Goal: Communication & Community: Answer question/provide support

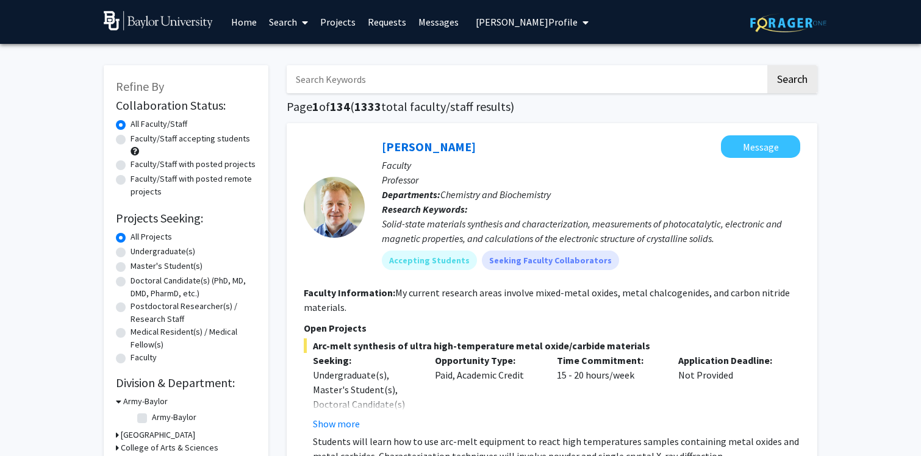
click at [285, 23] on link "Search" at bounding box center [288, 22] width 51 height 43
click at [295, 85] on span "Students" at bounding box center [300, 80] width 74 height 24
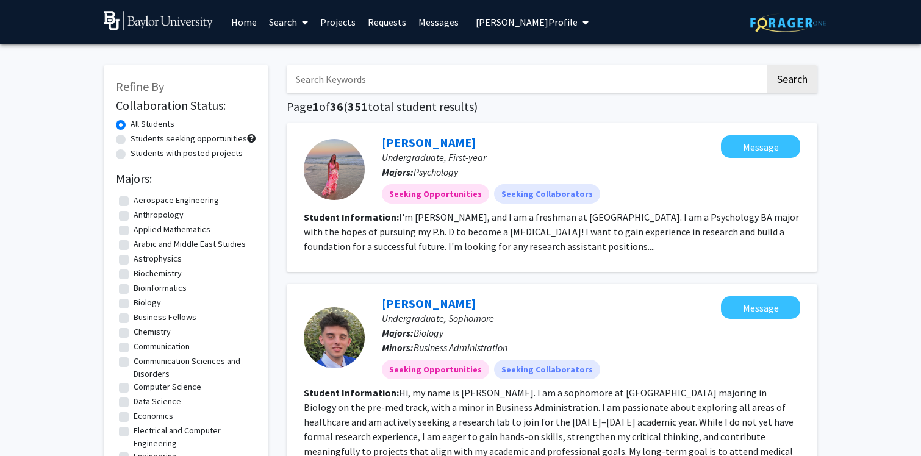
click at [439, 23] on link "Messages" at bounding box center [439, 22] width 52 height 43
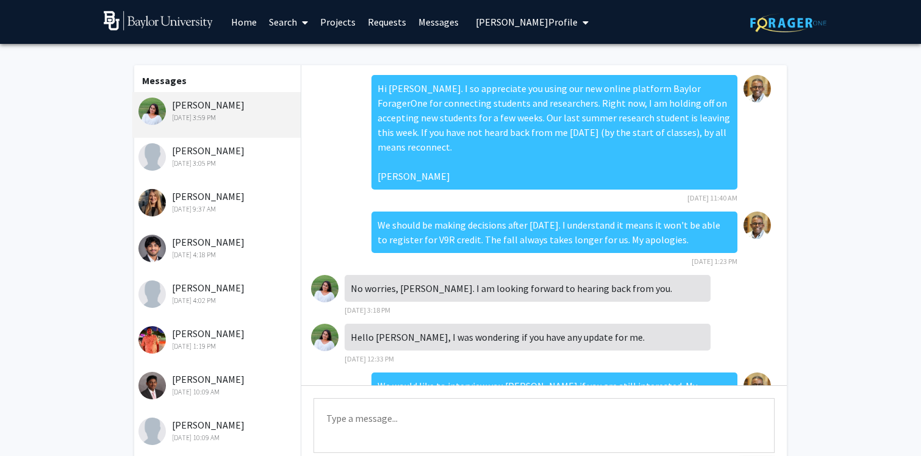
scroll to position [270, 0]
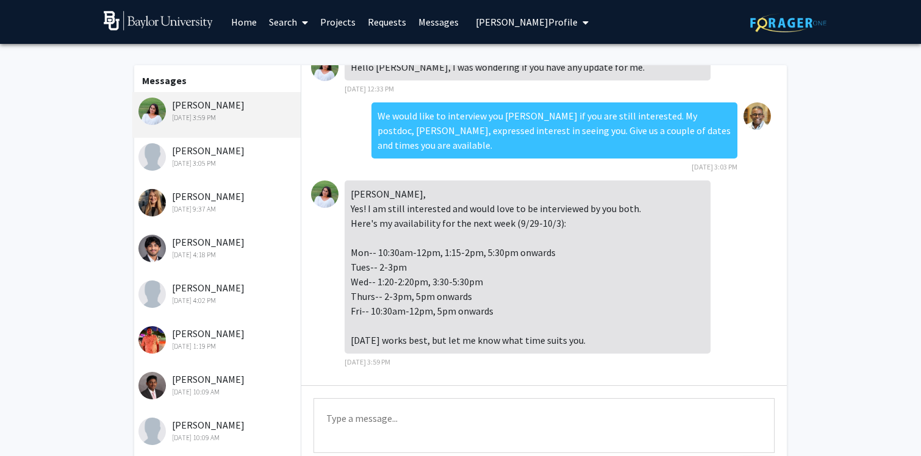
click at [203, 157] on div "[PERSON_NAME] [DATE] 3:05 PM" at bounding box center [218, 156] width 159 height 26
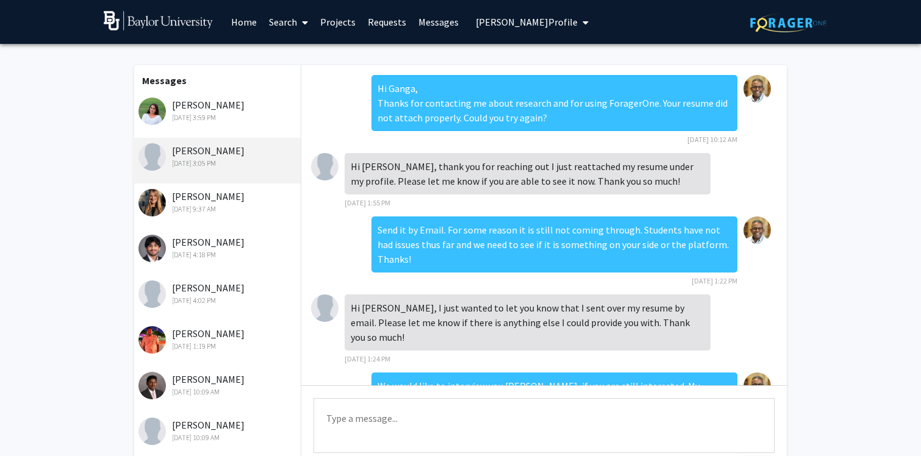
scroll to position [75, 0]
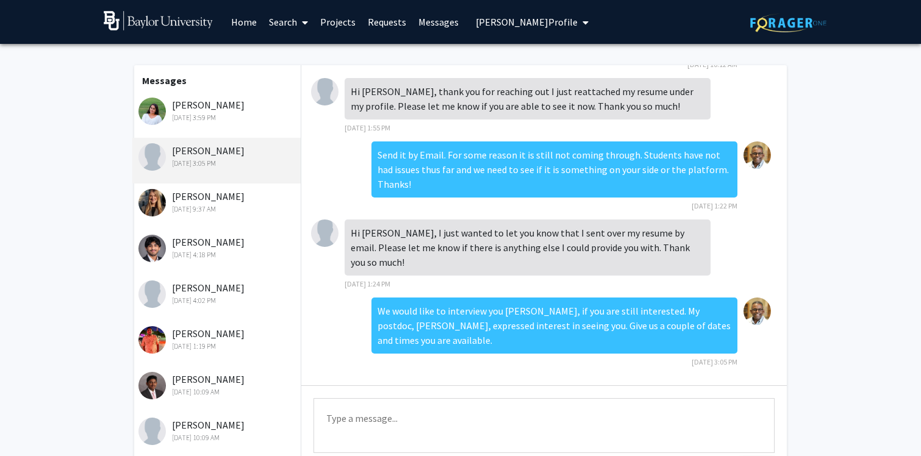
click at [196, 154] on div "[PERSON_NAME] [DATE] 3:05 PM" at bounding box center [218, 156] width 159 height 26
click at [395, 25] on link "Requests" at bounding box center [387, 22] width 51 height 43
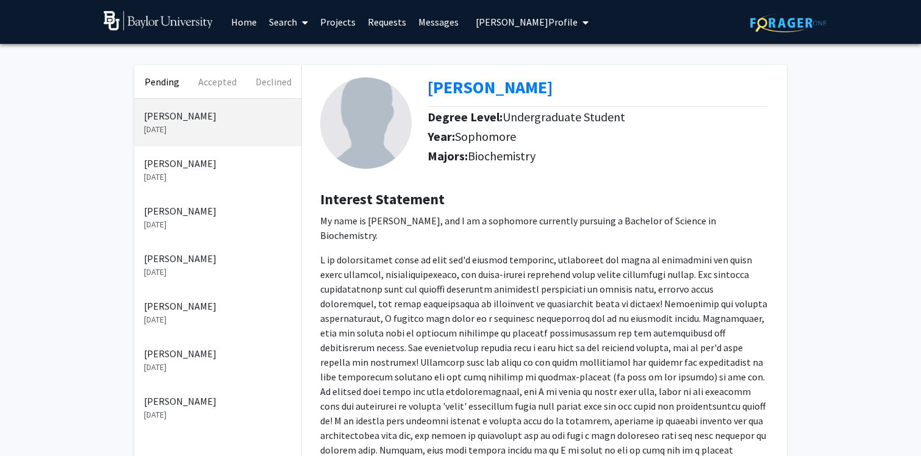
click at [179, 218] on p "[PERSON_NAME]" at bounding box center [218, 211] width 148 height 15
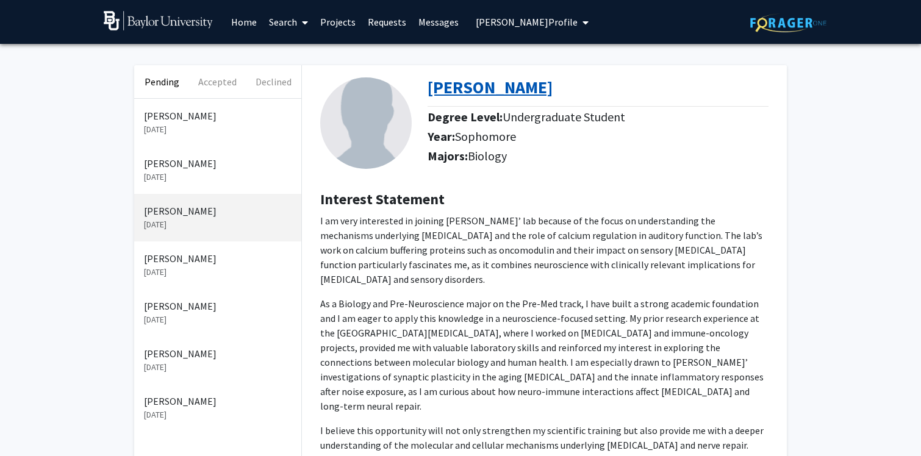
click at [464, 93] on b "[PERSON_NAME]" at bounding box center [490, 87] width 125 height 22
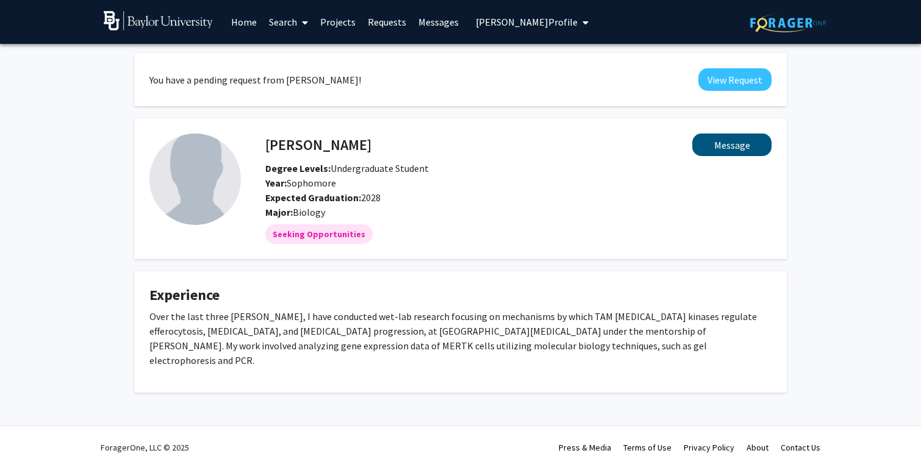
click at [733, 145] on button "Message" at bounding box center [732, 145] width 79 height 23
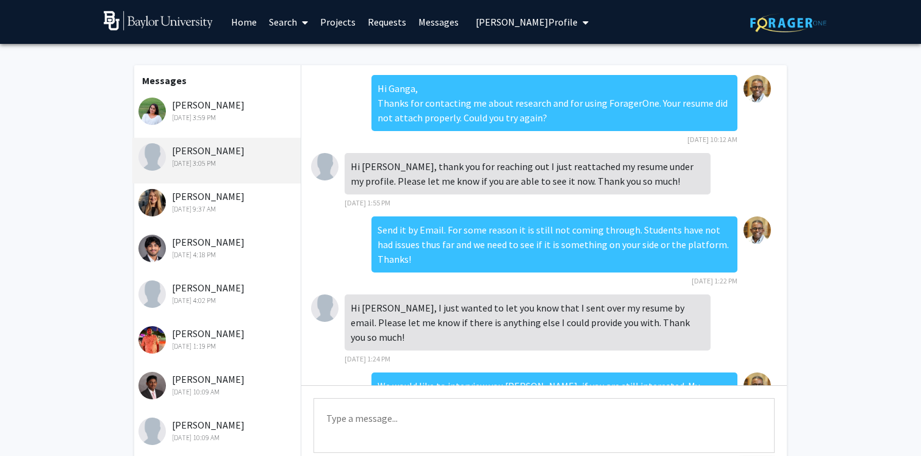
scroll to position [75, 0]
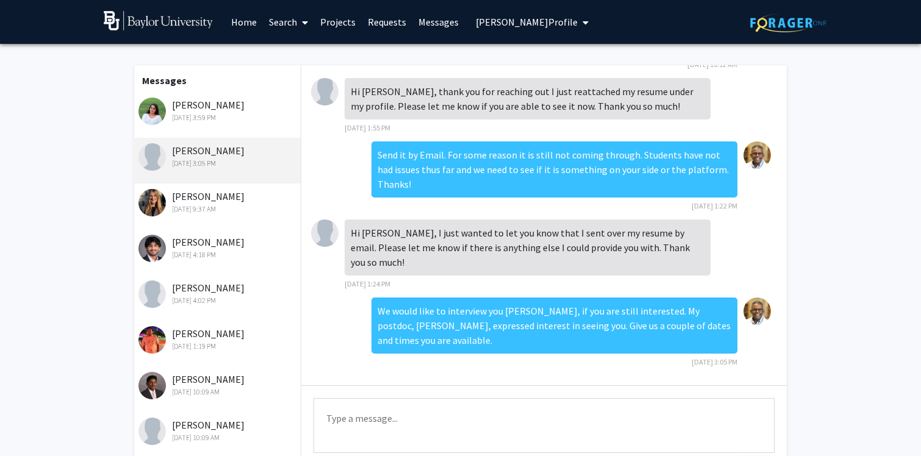
click at [506, 414] on textarea "Type a message" at bounding box center [544, 425] width 461 height 55
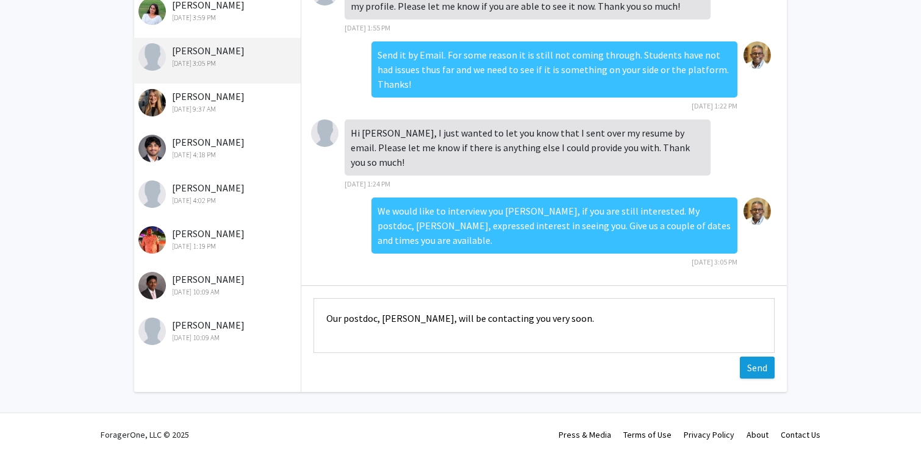
type textarea "Our postdoc, Dr. Santha Ranganathan, will be contacting you very soon."
click at [766, 370] on button "Send" at bounding box center [757, 368] width 35 height 22
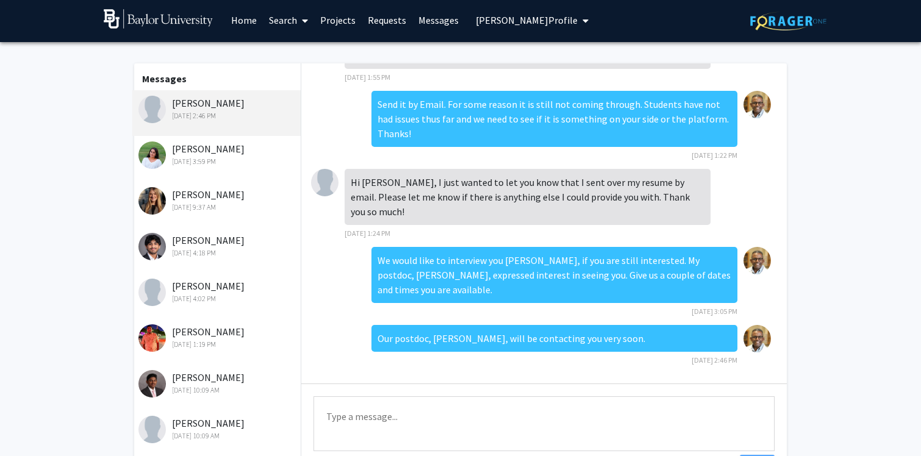
scroll to position [0, 0]
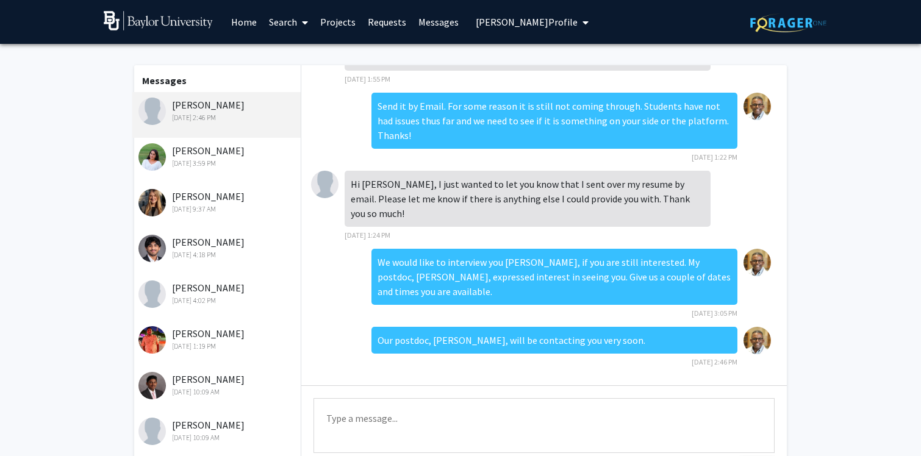
click at [174, 156] on div "Rishika Kohli Sep 27, 2025 3:59 PM" at bounding box center [218, 156] width 159 height 26
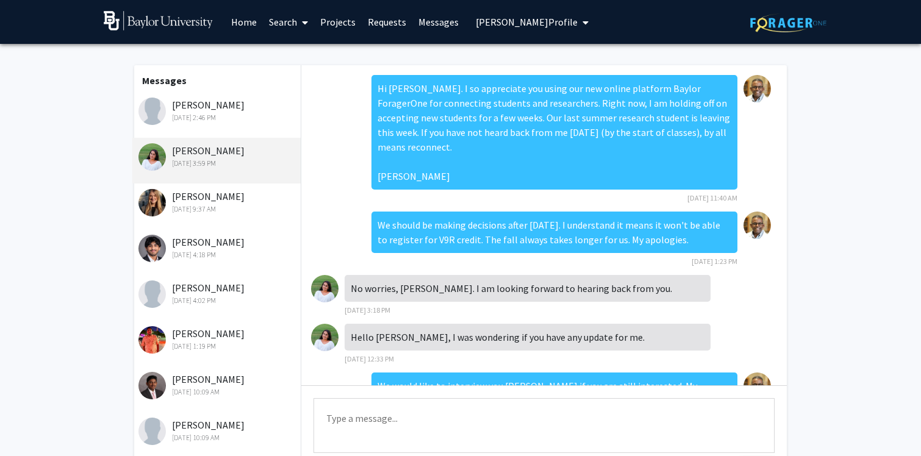
scroll to position [270, 0]
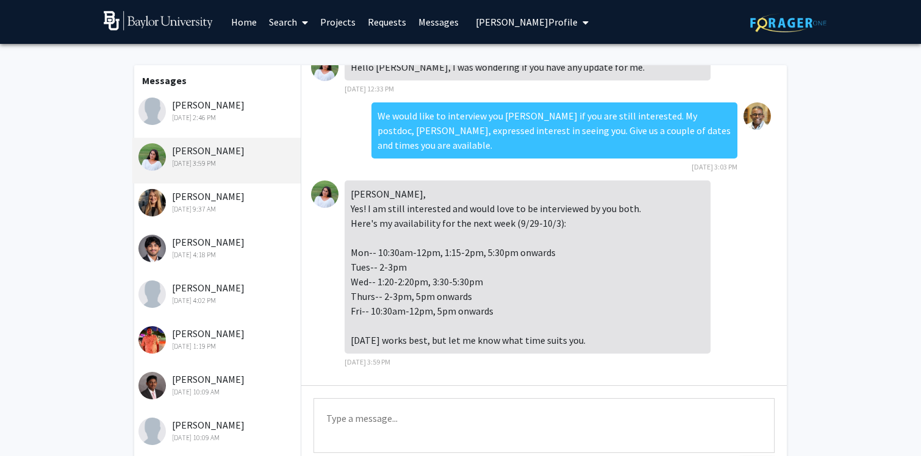
click at [198, 157] on div "Rishika Kohli Sep 27, 2025 3:59 PM" at bounding box center [218, 156] width 159 height 26
click at [380, 26] on link "Requests" at bounding box center [387, 22] width 51 height 43
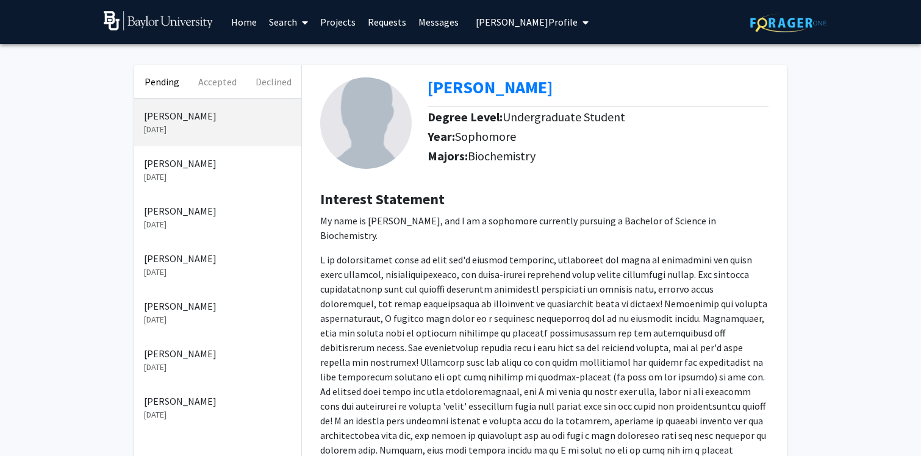
click at [173, 311] on p "[PERSON_NAME]" at bounding box center [218, 306] width 148 height 15
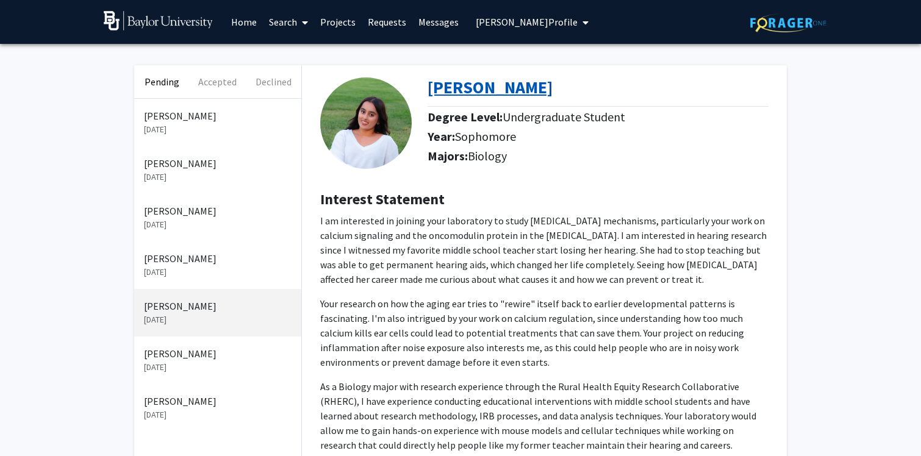
click at [466, 95] on b "[PERSON_NAME]" at bounding box center [490, 87] width 125 height 22
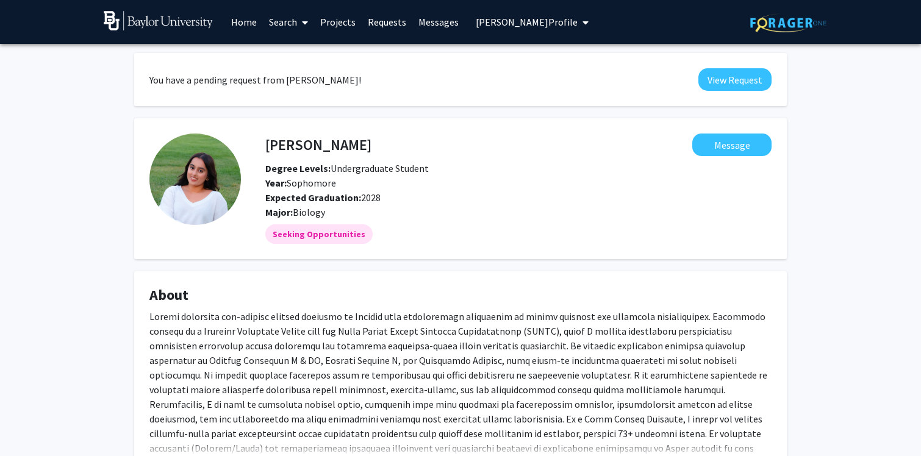
click at [395, 26] on link "Requests" at bounding box center [387, 22] width 51 height 43
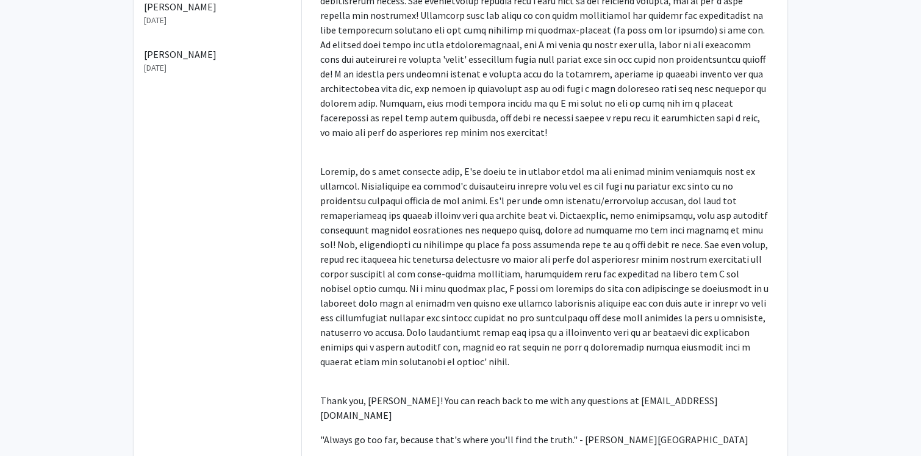
scroll to position [434, 0]
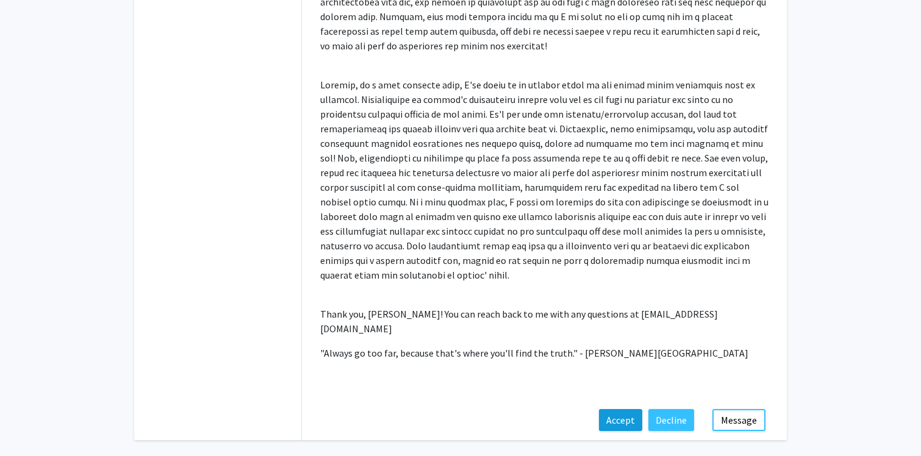
click at [618, 409] on button "Accept" at bounding box center [620, 420] width 43 height 22
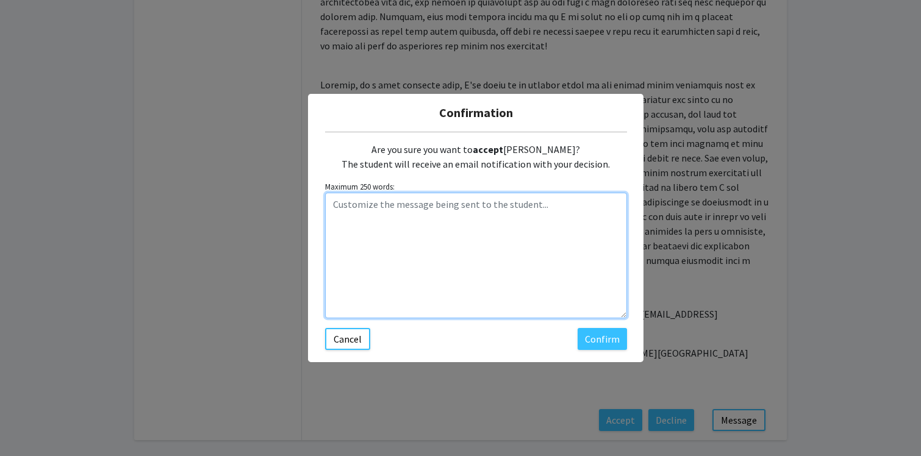
click at [483, 209] on textarea "Customize the message being sent to the student..." at bounding box center [476, 256] width 302 height 126
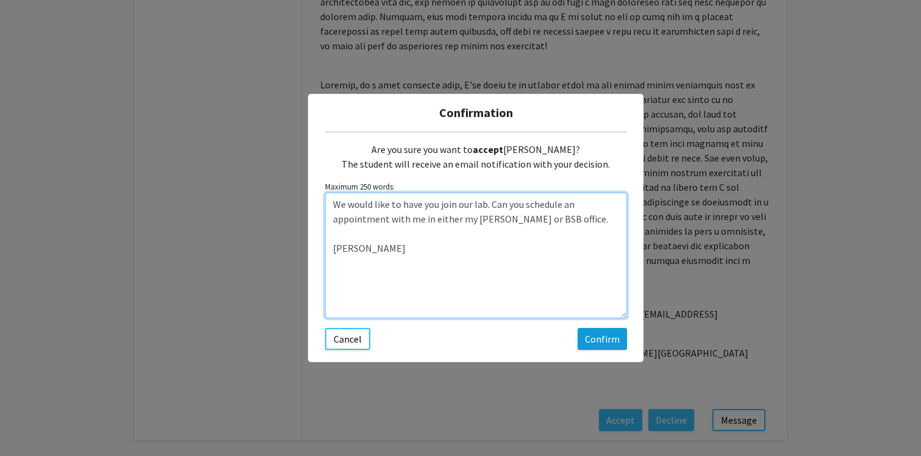
type textarea "We would like to have you join our lab. Can you schedule an appointment with me…"
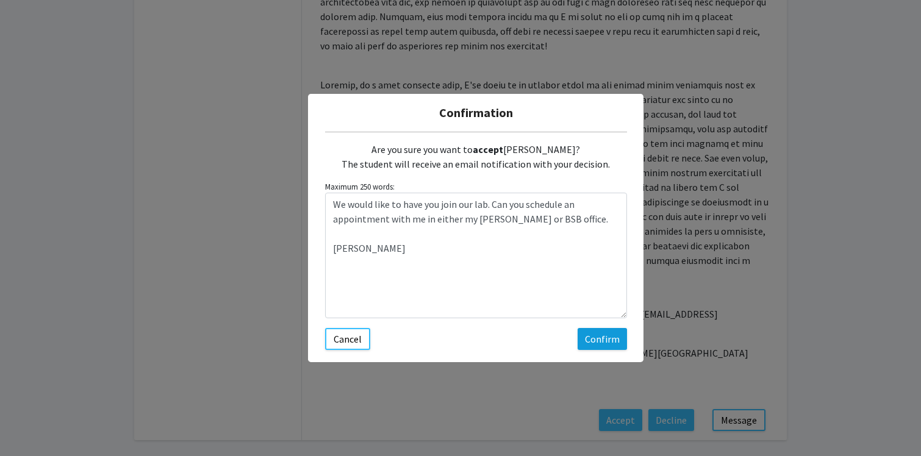
click at [605, 338] on button "Confirm" at bounding box center [602, 339] width 49 height 22
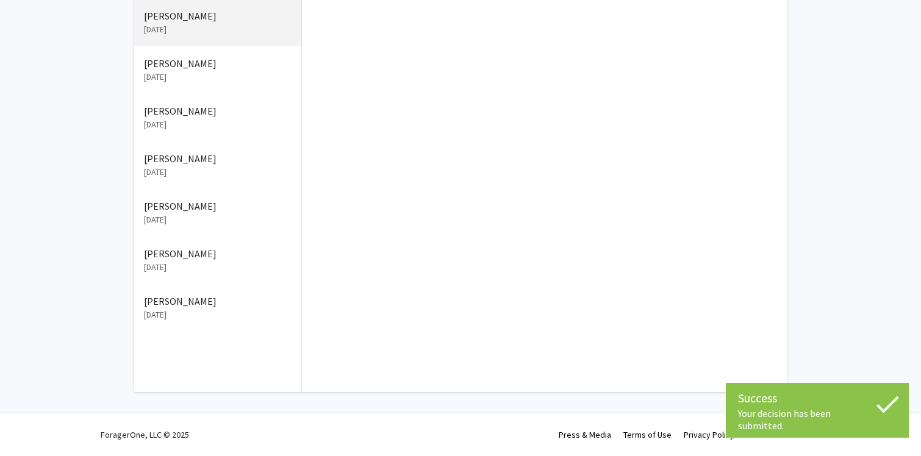
scroll to position [102, 0]
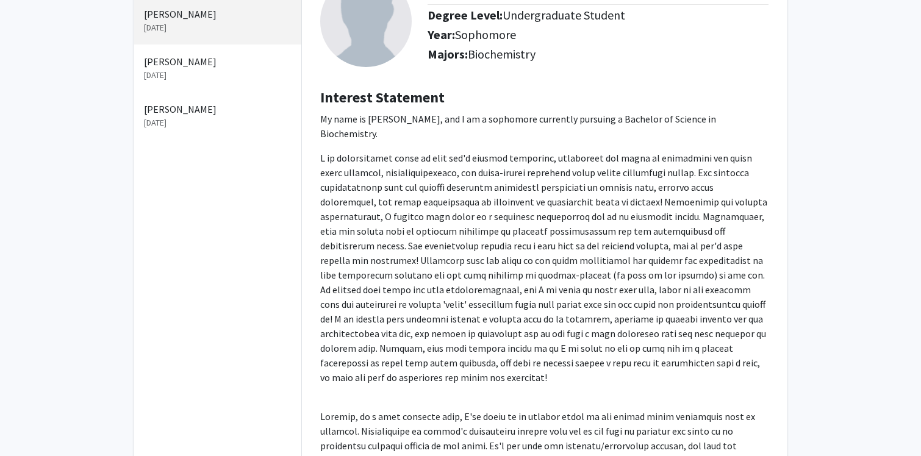
click at [175, 12] on p "[PERSON_NAME]" at bounding box center [218, 14] width 148 height 15
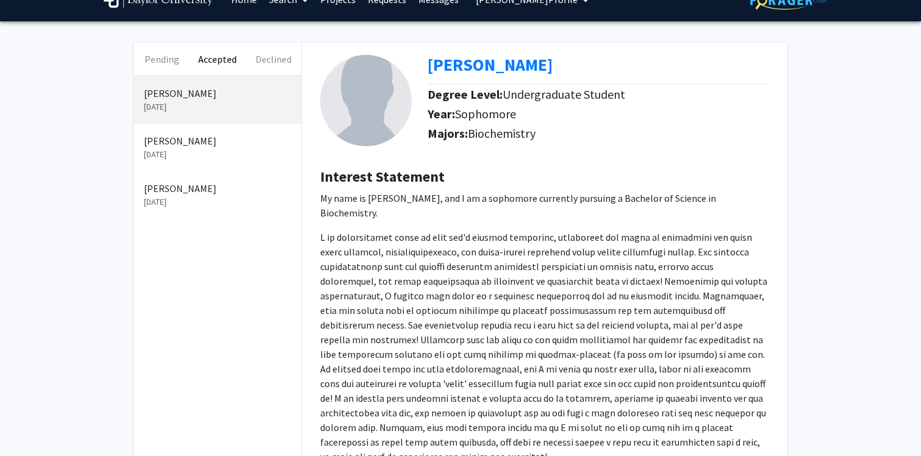
scroll to position [0, 0]
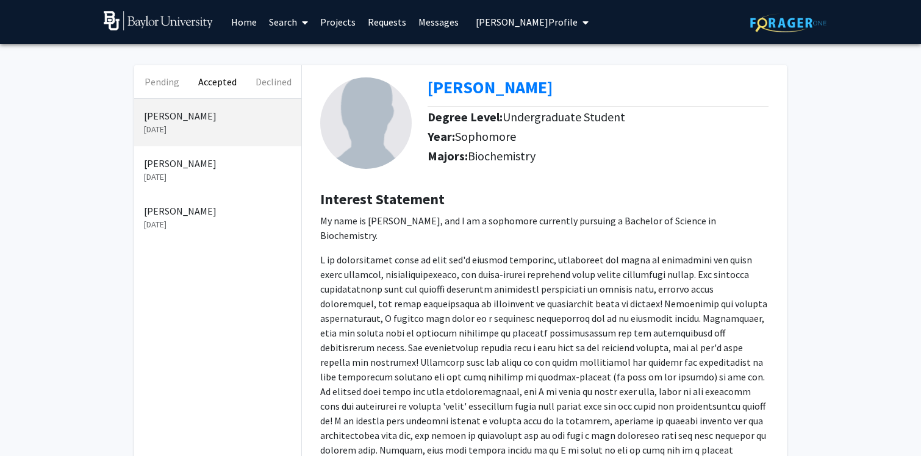
click at [181, 168] on p "[PERSON_NAME]" at bounding box center [218, 163] width 148 height 15
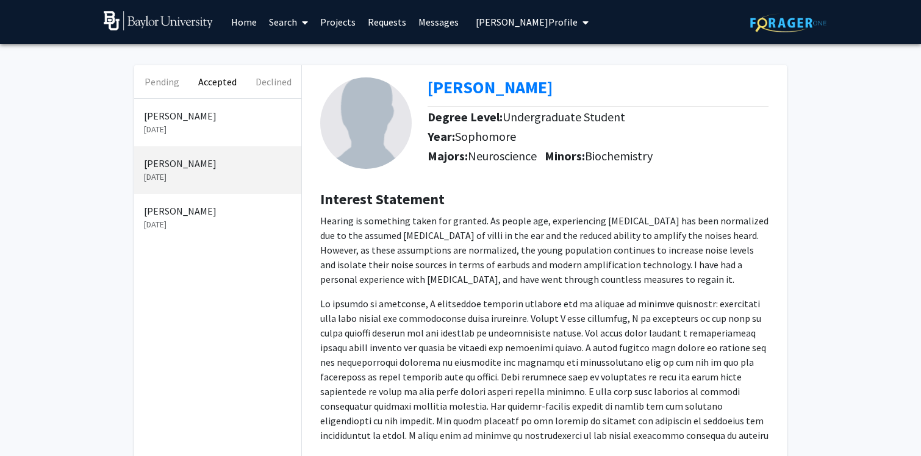
click at [168, 119] on p "[PERSON_NAME]" at bounding box center [218, 116] width 148 height 15
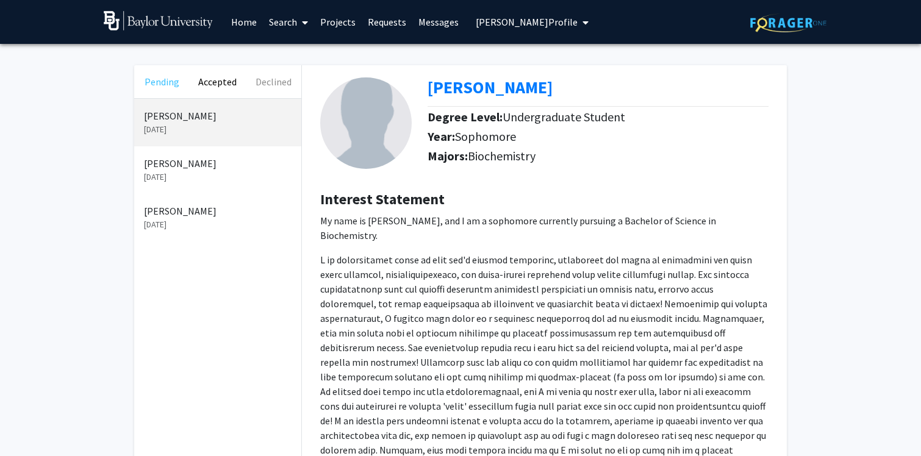
click at [166, 81] on button "Pending" at bounding box center [162, 81] width 56 height 33
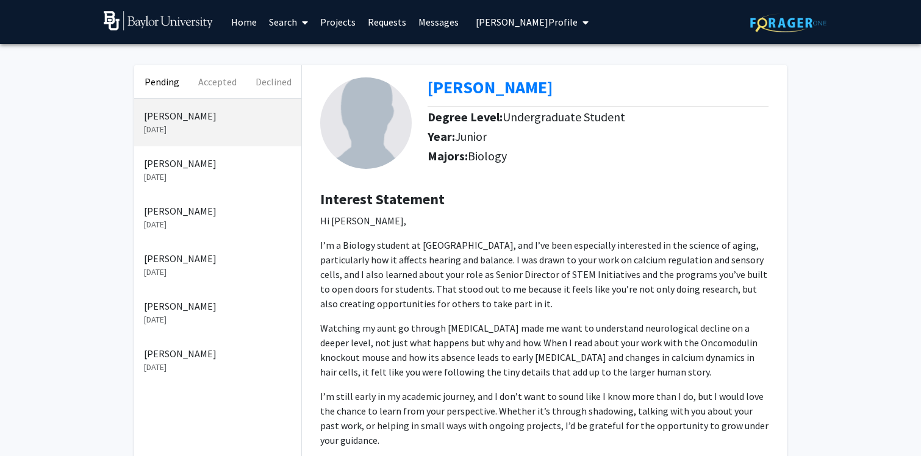
click at [171, 262] on p "[PERSON_NAME]" at bounding box center [218, 258] width 148 height 15
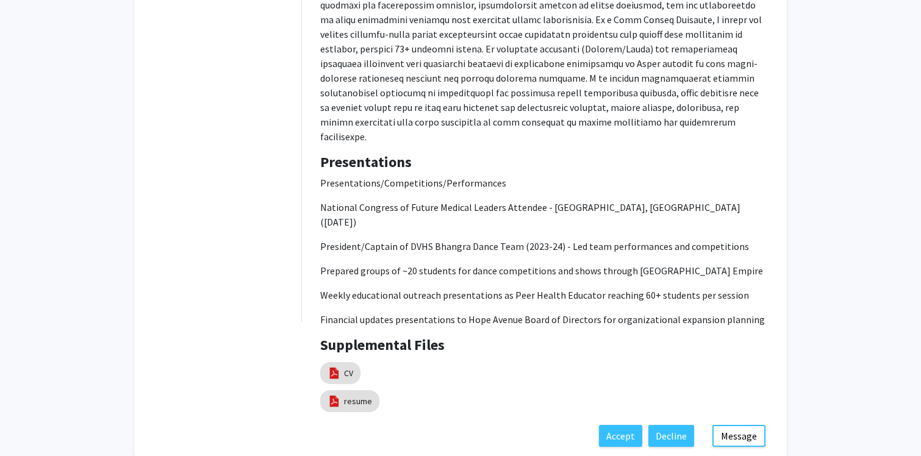
scroll to position [661, 0]
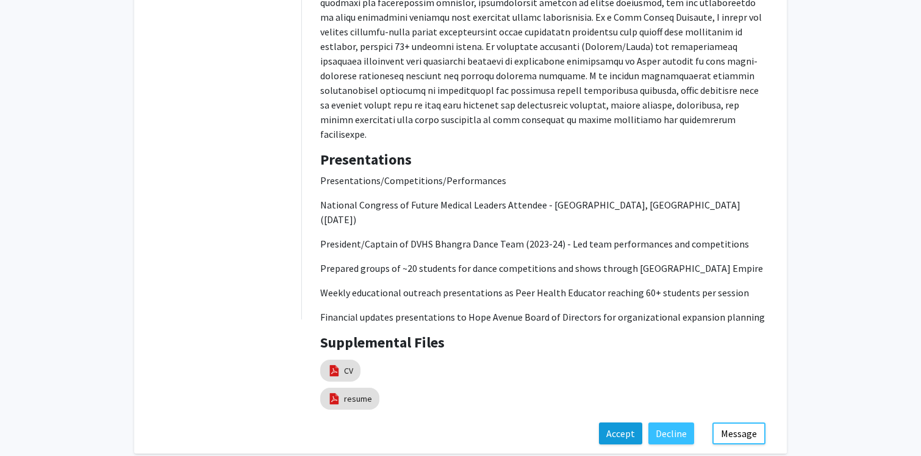
click at [619, 423] on button "Accept" at bounding box center [620, 434] width 43 height 22
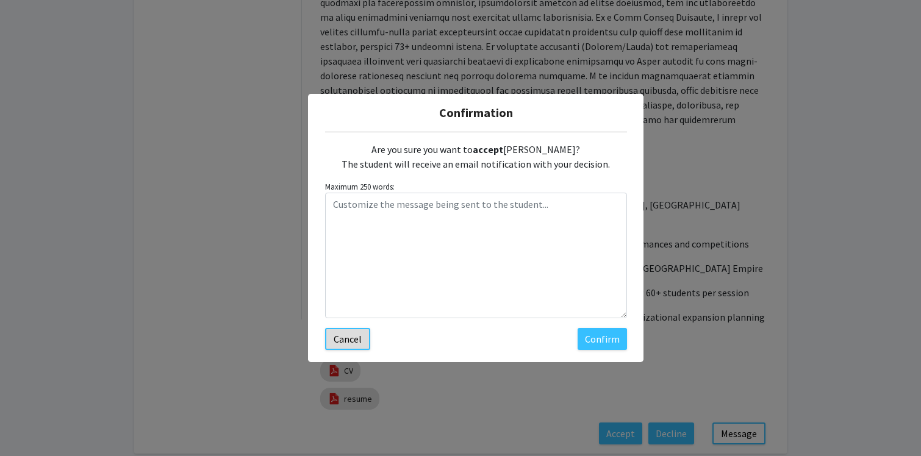
click at [345, 343] on button "Cancel" at bounding box center [347, 339] width 45 height 22
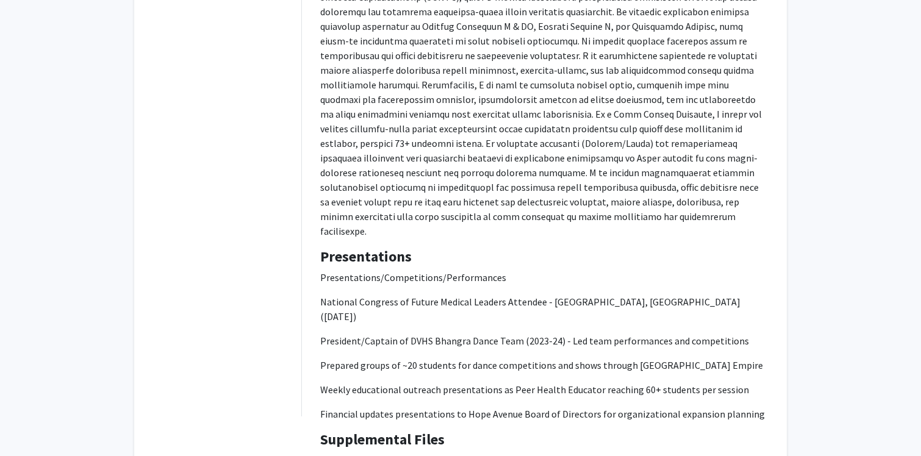
scroll to position [0, 0]
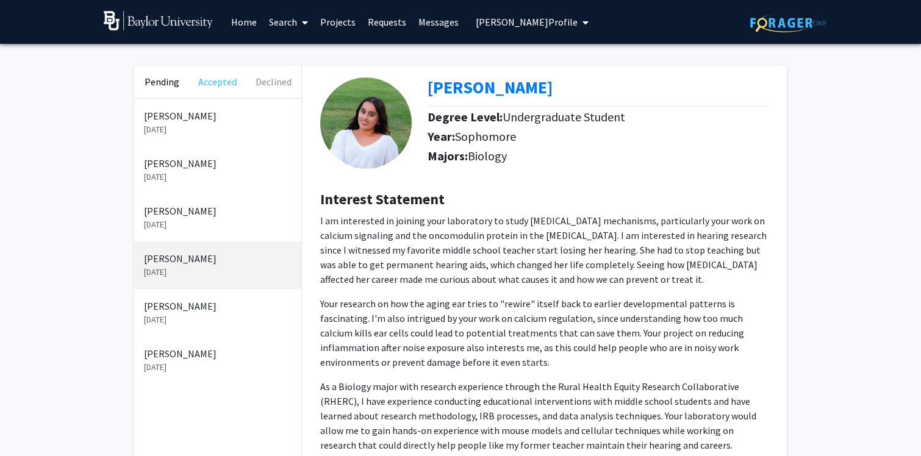
click at [214, 88] on button "Accepted" at bounding box center [218, 81] width 56 height 33
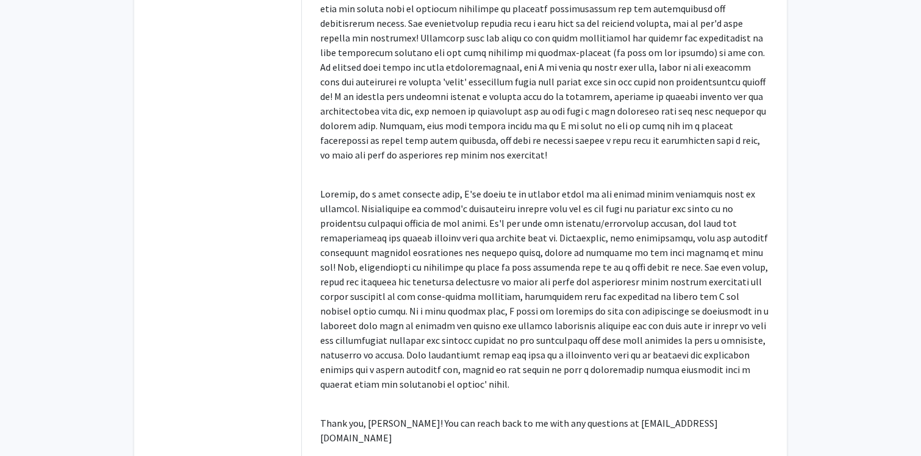
scroll to position [439, 0]
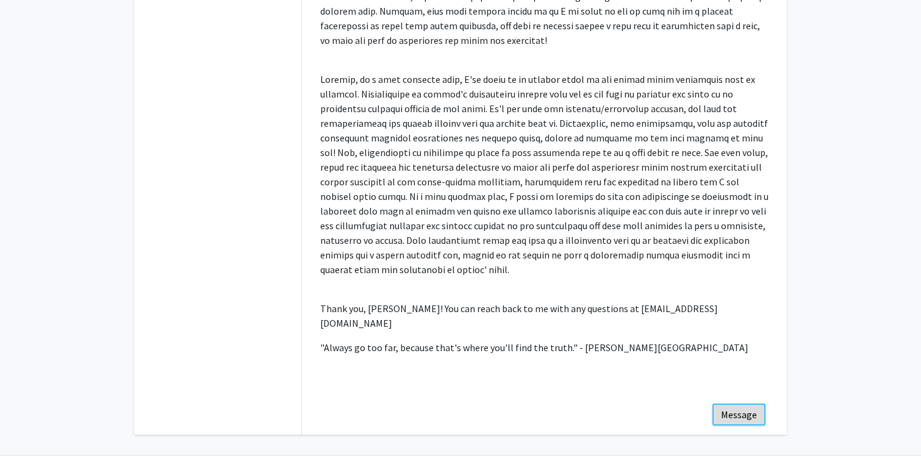
click at [744, 404] on button "Message" at bounding box center [739, 415] width 53 height 22
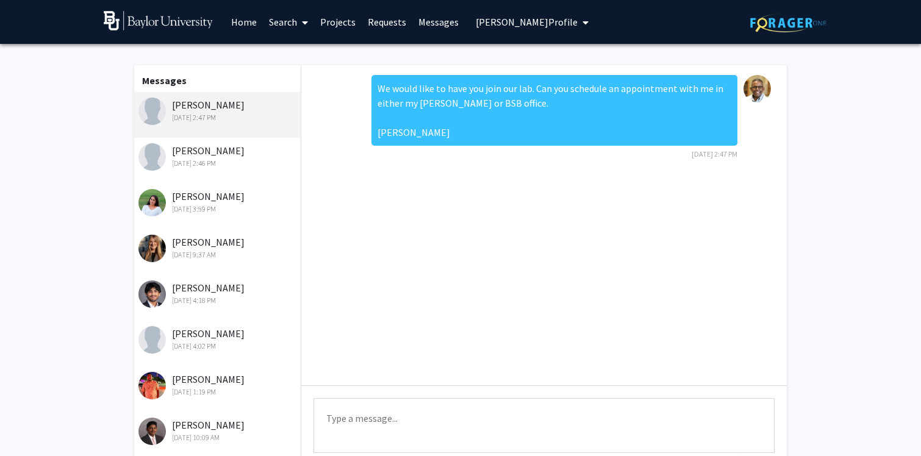
click at [203, 196] on div "Rishika Kohli Sep 27, 2025 3:59 PM" at bounding box center [218, 202] width 159 height 26
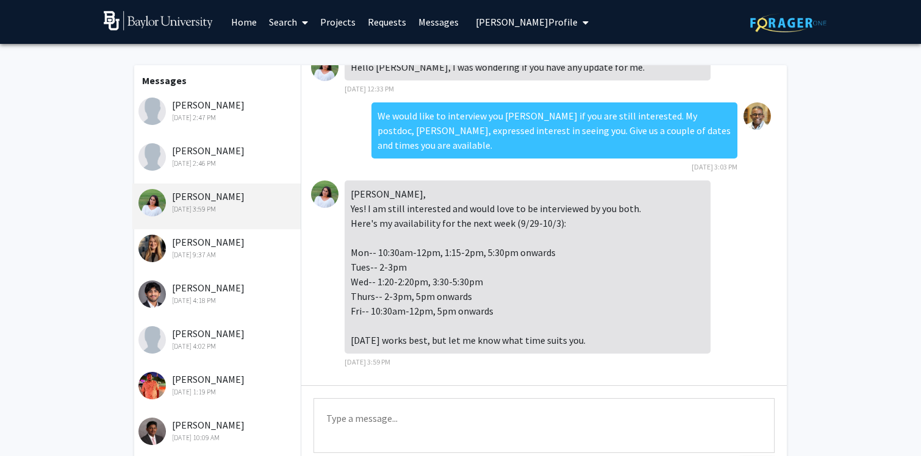
click at [390, 23] on link "Requests" at bounding box center [387, 22] width 51 height 43
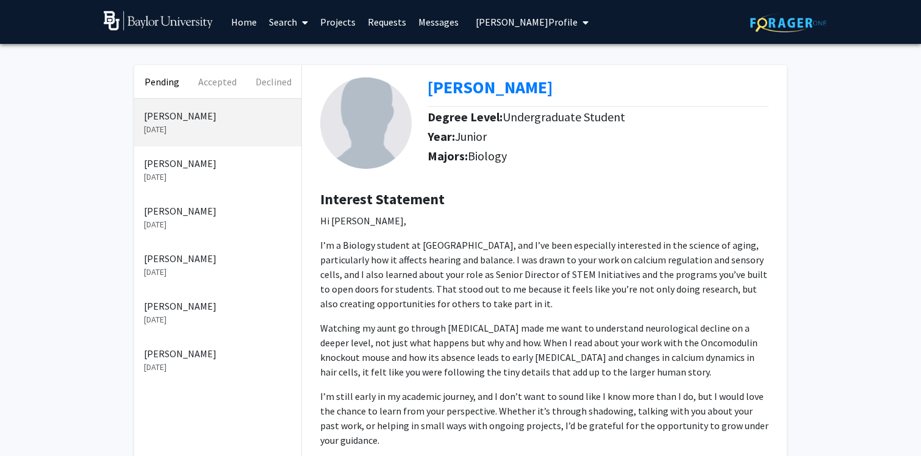
click at [180, 167] on p "[PERSON_NAME]" at bounding box center [218, 163] width 148 height 15
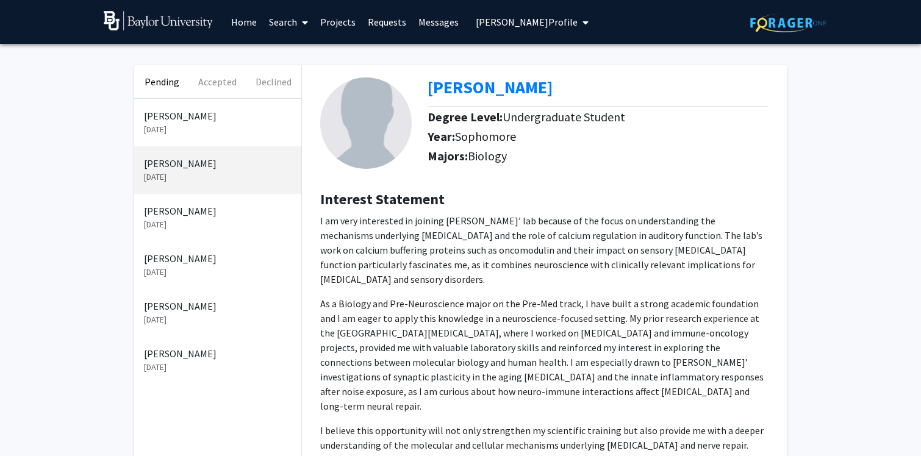
click at [159, 216] on p "[PERSON_NAME]" at bounding box center [218, 211] width 148 height 15
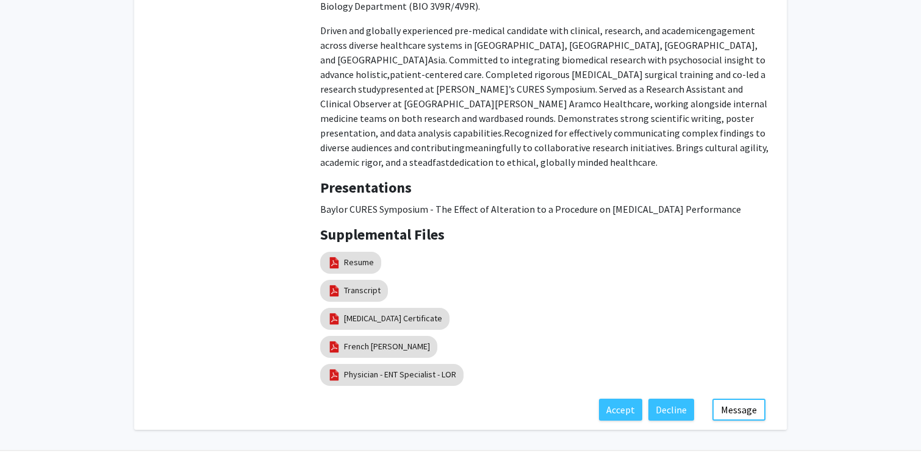
scroll to position [993, 0]
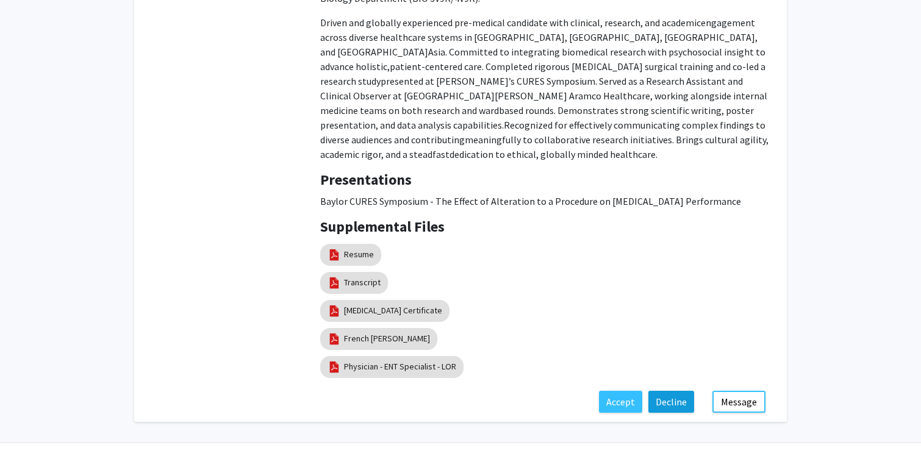
click at [658, 391] on button "Decline" at bounding box center [672, 402] width 46 height 22
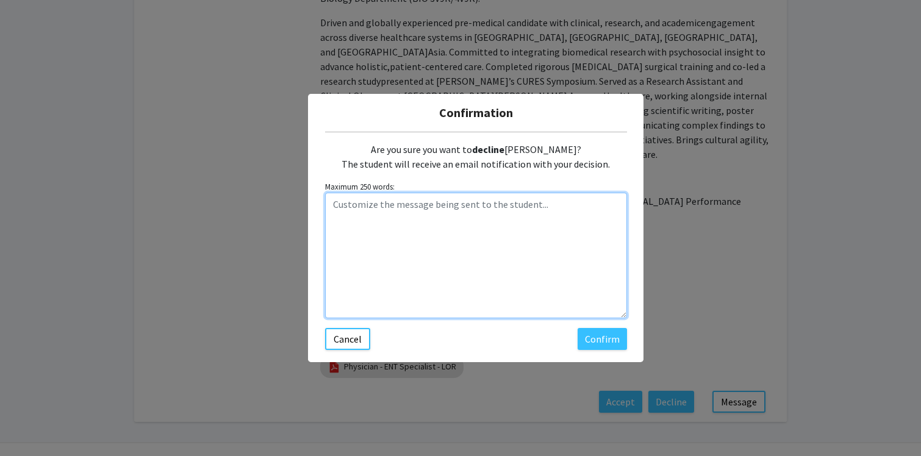
drag, startPoint x: 519, startPoint y: 239, endPoint x: 525, endPoint y: 234, distance: 7.8
click at [524, 234] on textarea "Customize the message being sent to the student..." at bounding box center [476, 256] width 302 height 126
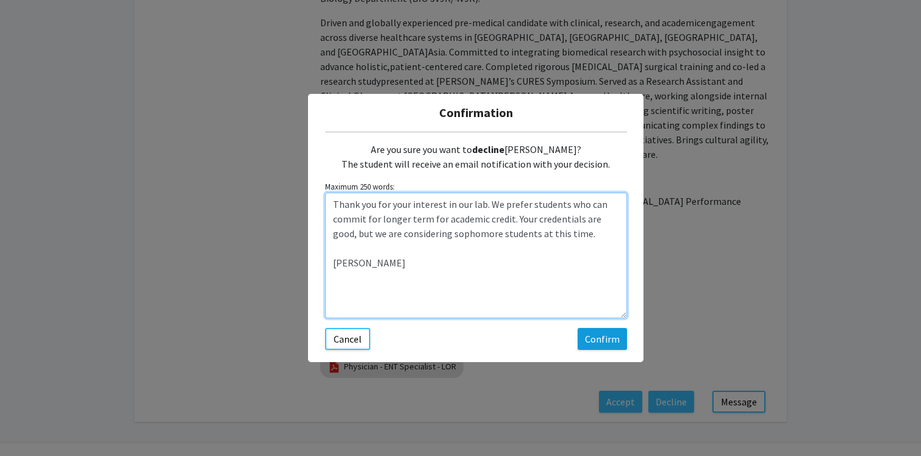
type textarea "Thank you for your interest in our lab. We prefer students who can commit for l…"
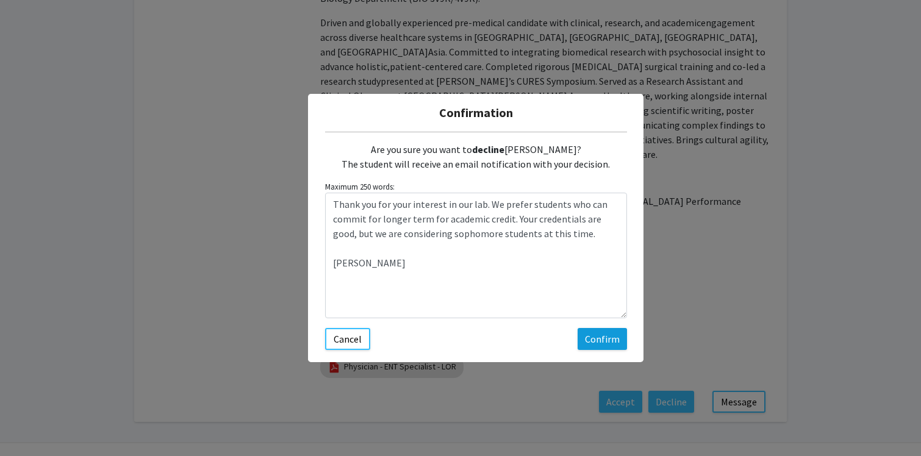
click at [599, 345] on button "Confirm" at bounding box center [602, 339] width 49 height 22
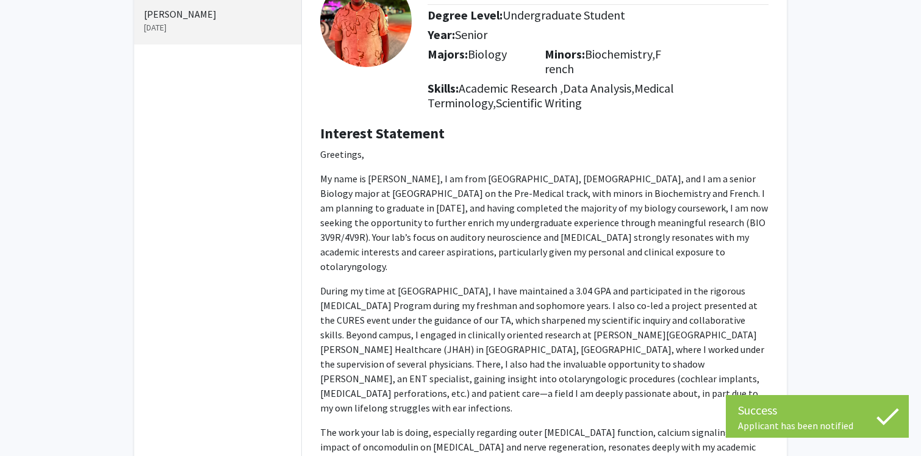
scroll to position [0, 0]
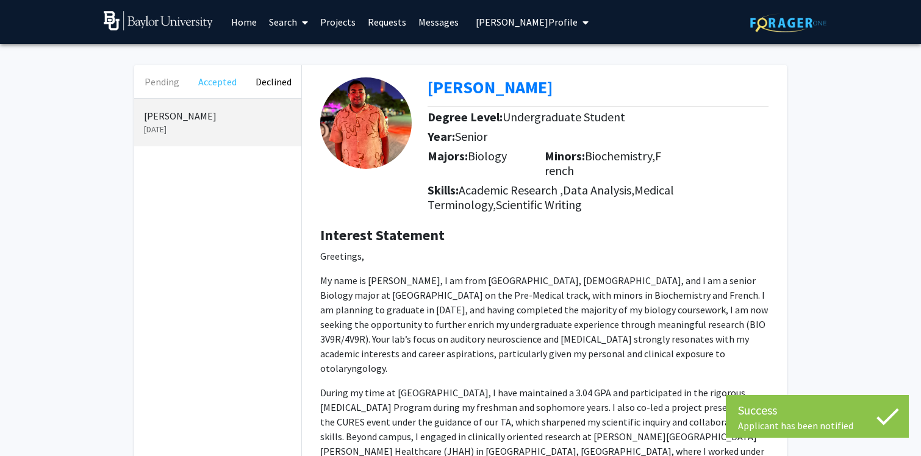
click at [221, 87] on button "Accepted" at bounding box center [218, 81] width 56 height 33
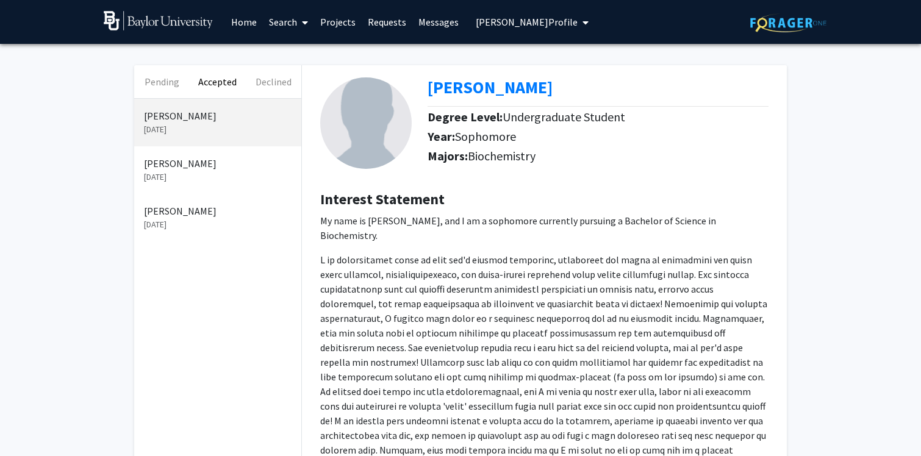
click at [179, 125] on p "[DATE]" at bounding box center [218, 129] width 148 height 13
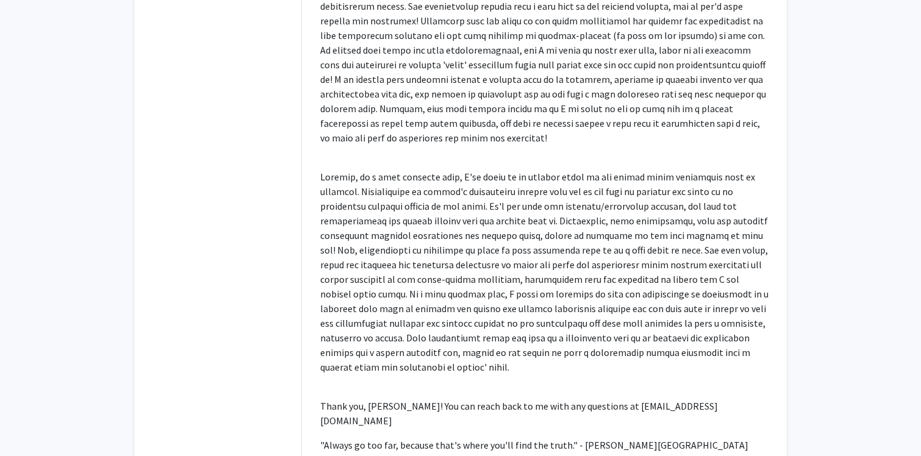
scroll to position [439, 0]
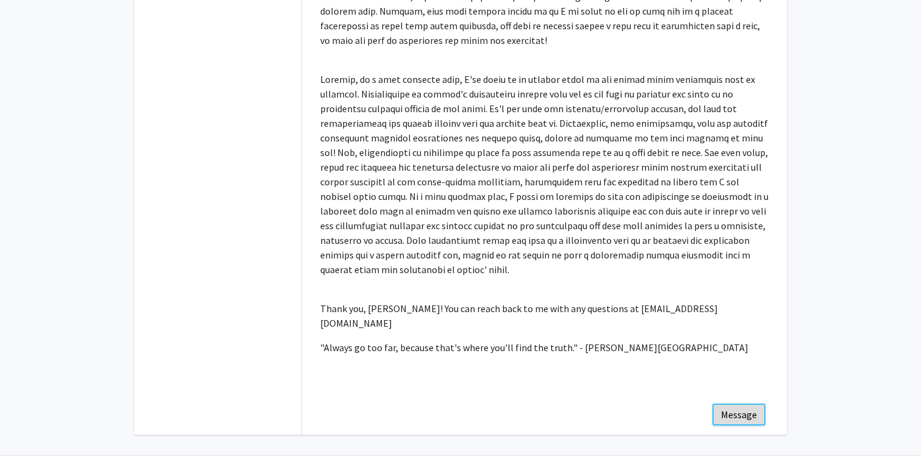
click at [725, 404] on button "Message" at bounding box center [739, 415] width 53 height 22
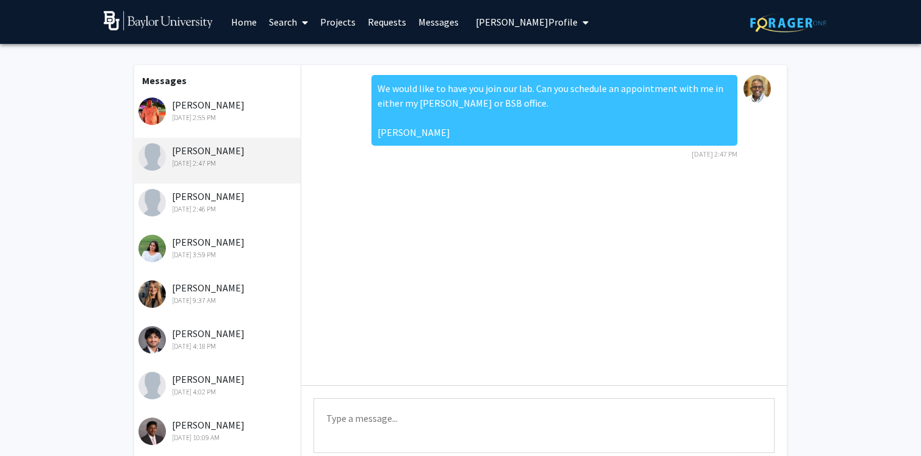
click at [574, 426] on textarea "Type a message" at bounding box center [544, 425] width 461 height 55
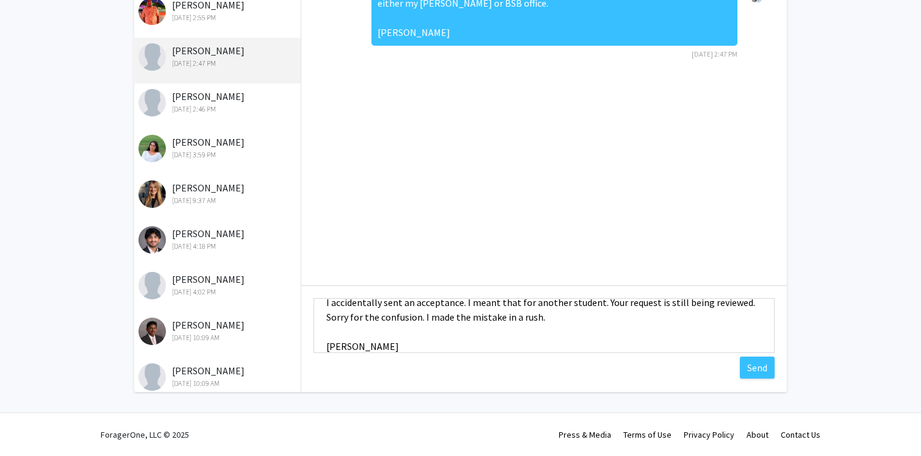
scroll to position [59, 0]
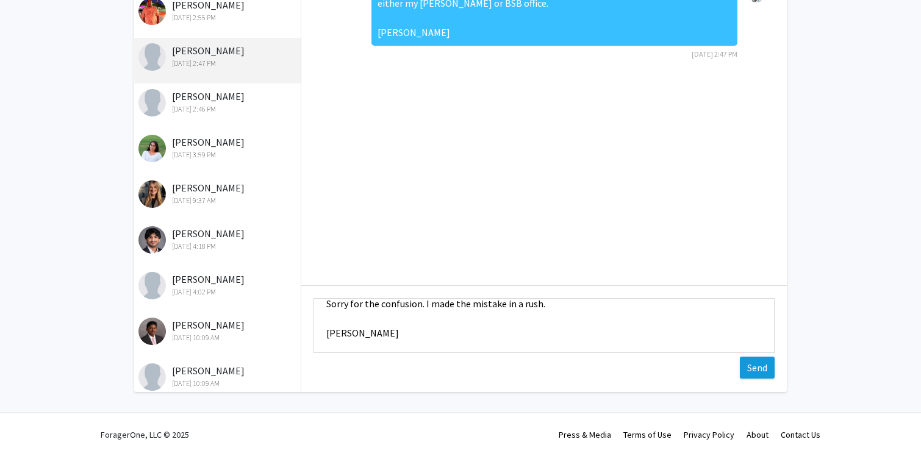
type textarea "Hi Malika, I accidentally sent an acceptance. I meant that for another student.…"
click at [756, 370] on button "Send" at bounding box center [757, 368] width 35 height 22
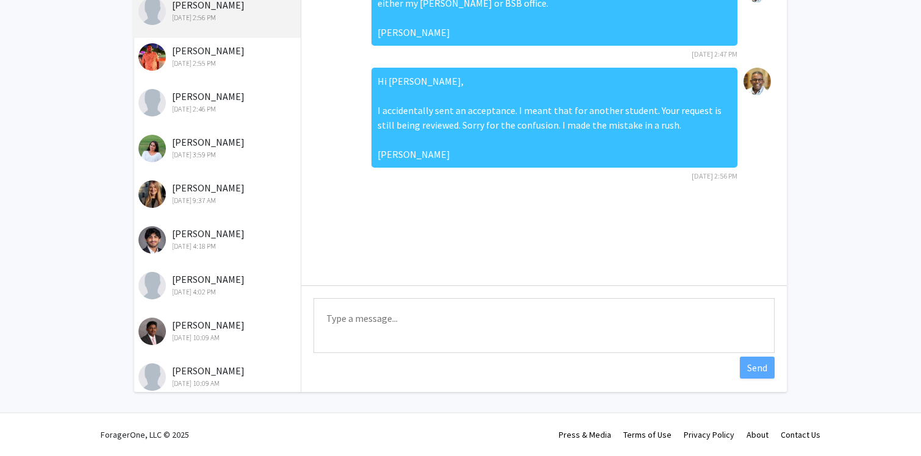
click at [182, 98] on div "Ganga Karra Oct 8, 2025 2:46 PM" at bounding box center [218, 102] width 159 height 26
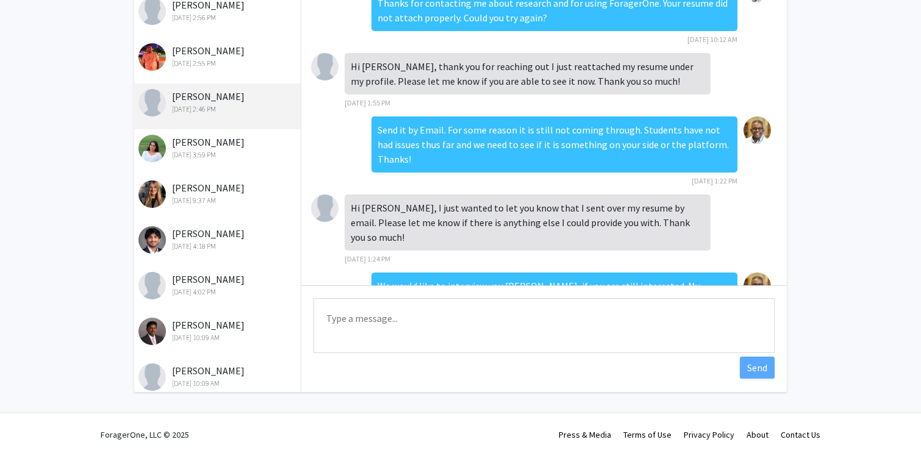
scroll to position [124, 0]
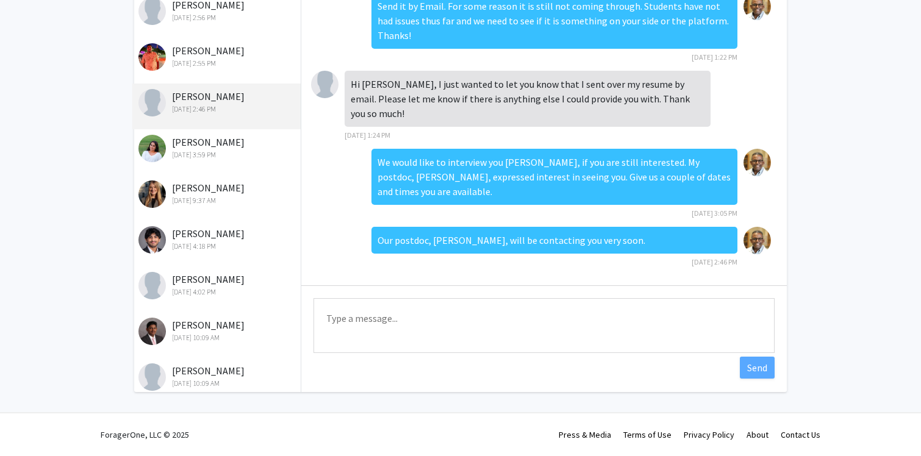
click at [202, 143] on div "Rishika Kohli Sep 27, 2025 3:59 PM" at bounding box center [218, 148] width 159 height 26
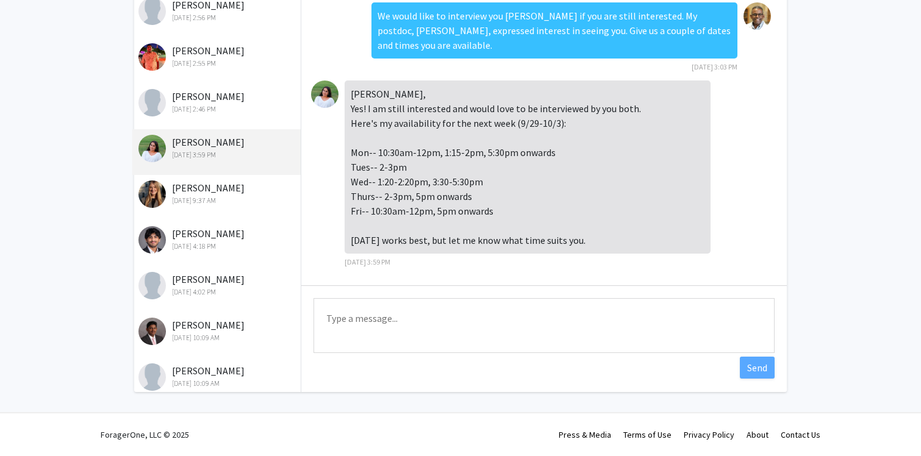
scroll to position [0, 0]
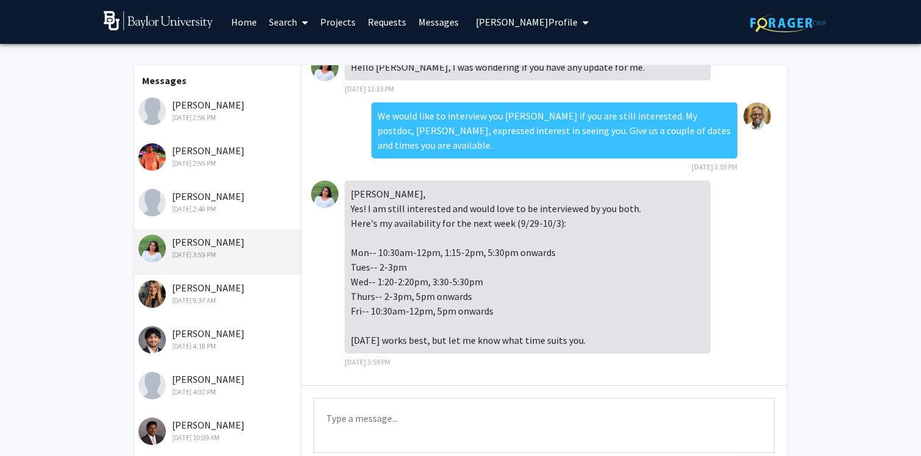
click at [383, 23] on link "Requests" at bounding box center [387, 22] width 51 height 43
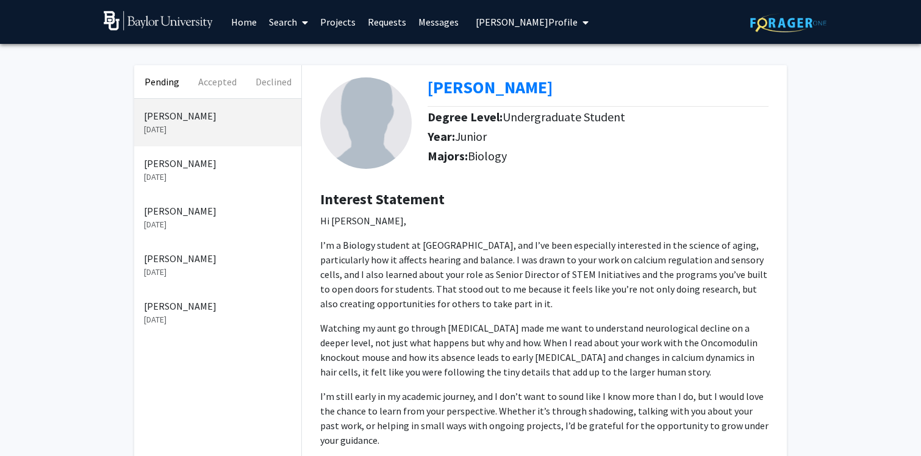
click at [160, 212] on p "[PERSON_NAME]" at bounding box center [218, 211] width 148 height 15
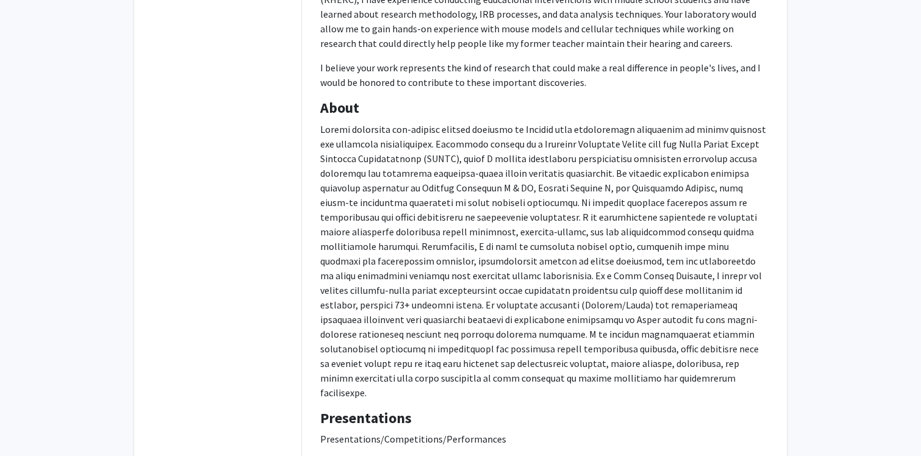
scroll to position [693, 0]
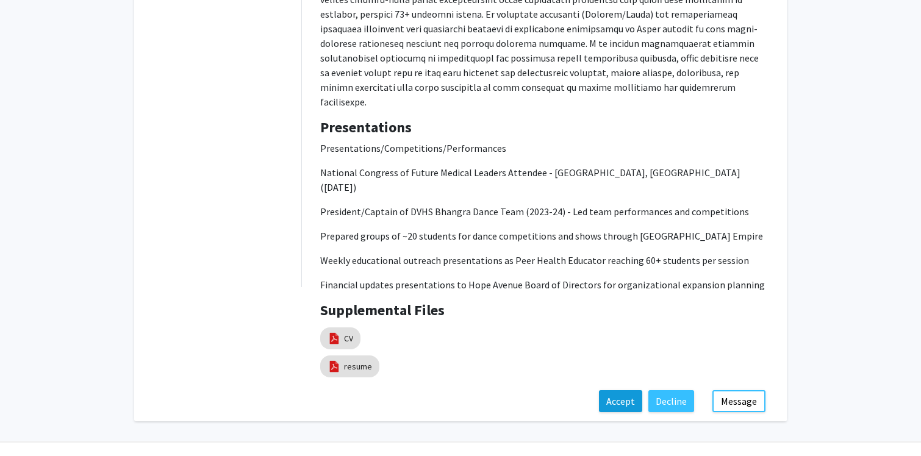
click at [622, 391] on button "Accept" at bounding box center [620, 402] width 43 height 22
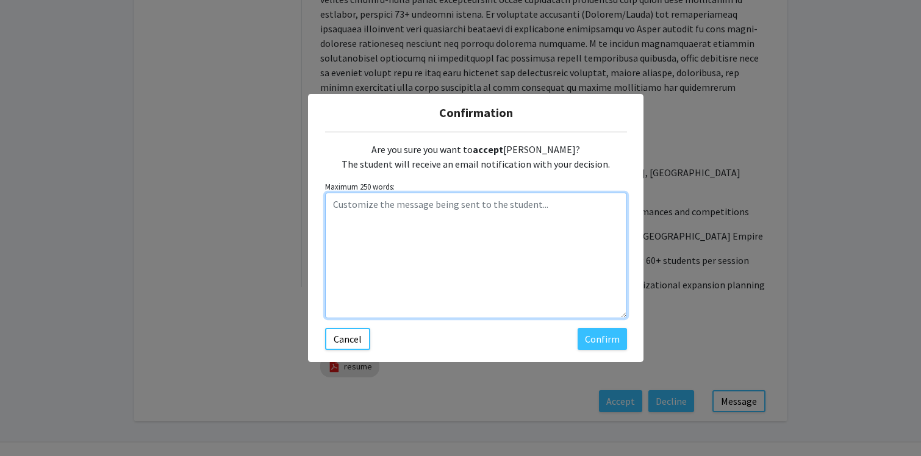
click at [468, 211] on textarea "Customize the message being sent to the student..." at bounding box center [476, 256] width 302 height 126
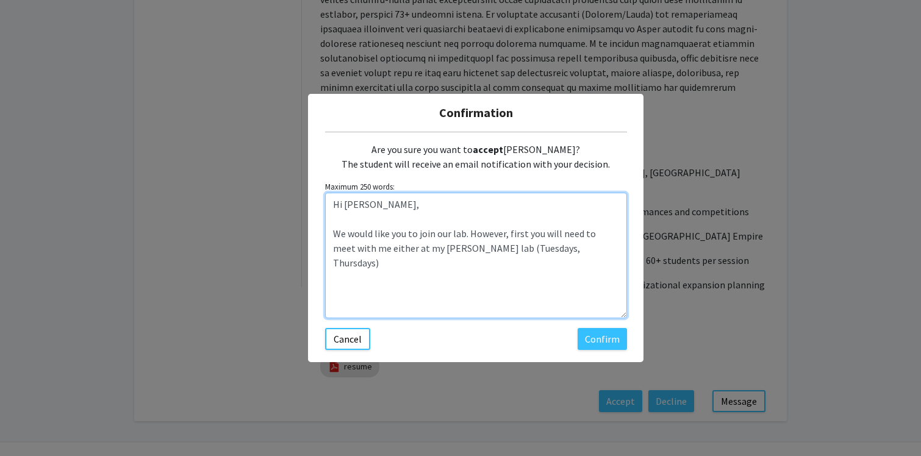
click at [466, 252] on textarea "Hi Rishika, We would like you to join our lab. However, first you will need to …" at bounding box center [476, 256] width 302 height 126
drag, startPoint x: 612, startPoint y: 253, endPoint x: 618, endPoint y: 249, distance: 7.4
click at [613, 251] on textarea "Hi Rishika, We would like you to join our lab. However, first you will need to …" at bounding box center [476, 256] width 302 height 126
click at [456, 248] on textarea "Hi Rishika, We would like you to join our lab. However, first you will need to …" at bounding box center [476, 256] width 302 height 126
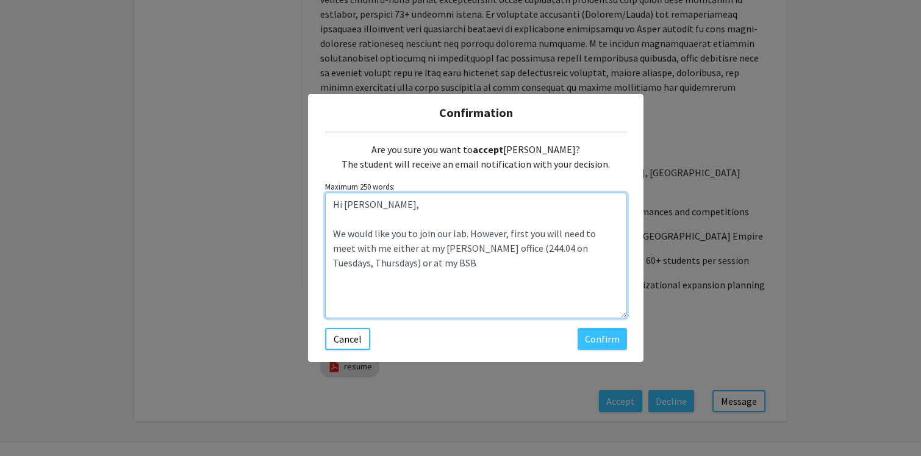
click at [456, 265] on textarea "Hi Rishika, We would like you to join our lab. However, first you will need to …" at bounding box center [476, 256] width 302 height 126
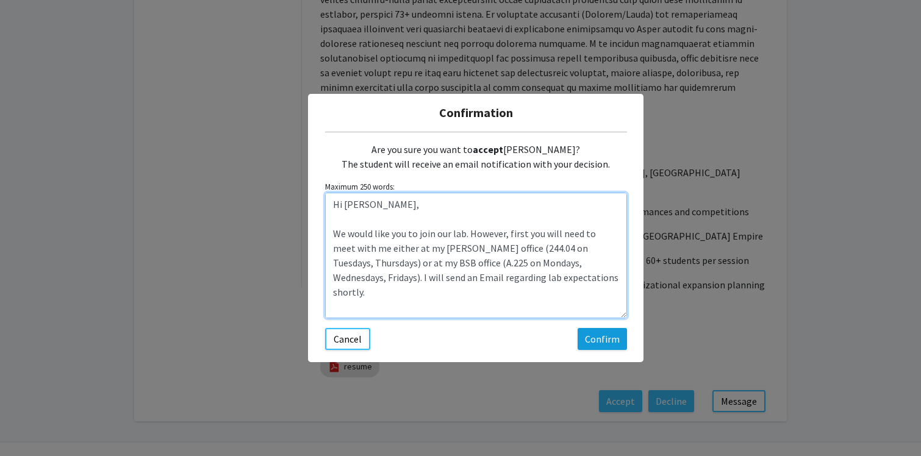
type textarea "Hi Rishika, We would like you to join our lab. However, first you will need to …"
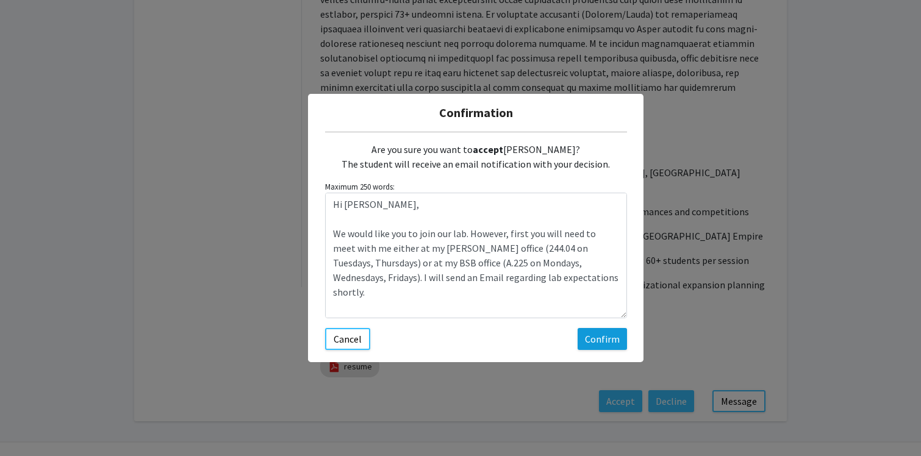
click at [604, 343] on button "Confirm" at bounding box center [602, 339] width 49 height 22
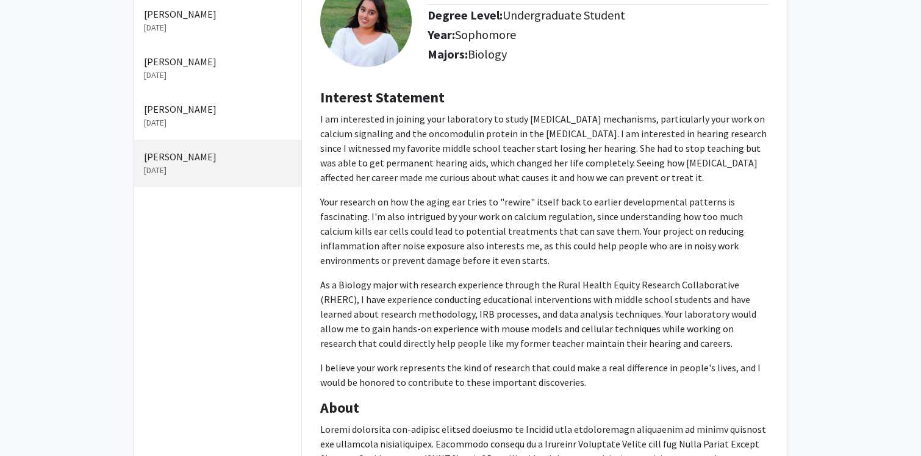
scroll to position [0, 0]
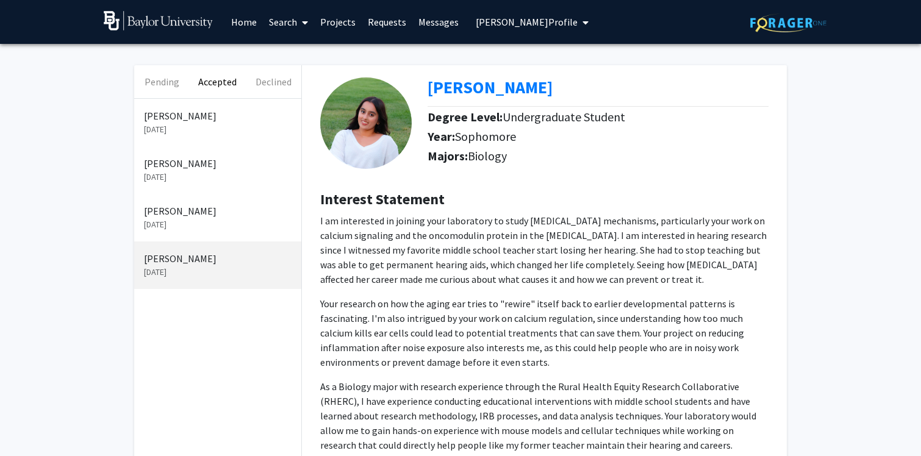
click at [181, 162] on p "[PERSON_NAME]" at bounding box center [218, 163] width 148 height 15
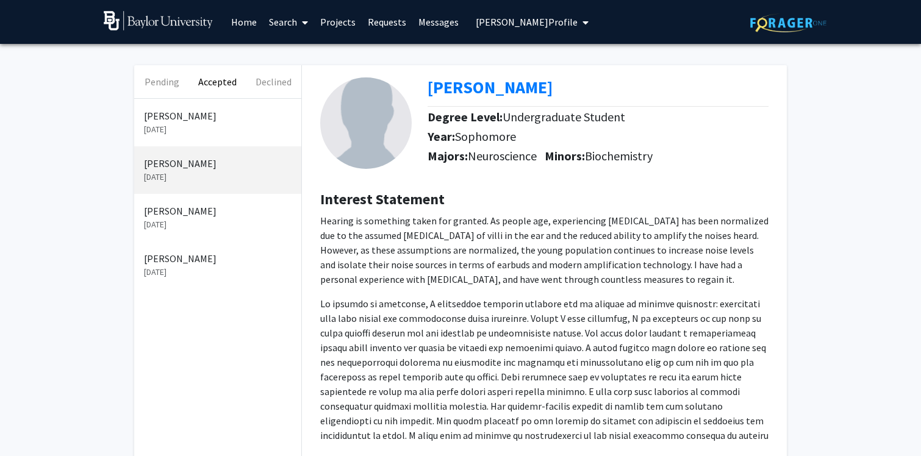
click at [163, 265] on p "[PERSON_NAME]" at bounding box center [218, 258] width 148 height 15
